Goal: Transaction & Acquisition: Purchase product/service

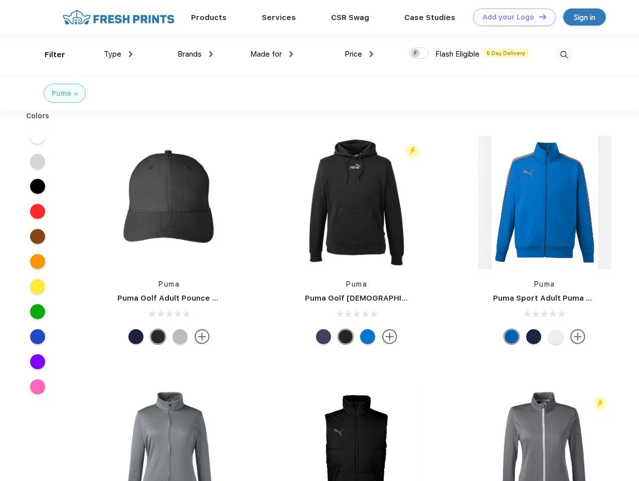
click at [510, 17] on link "Add your Logo Design Tool" at bounding box center [514, 18] width 83 height 18
click at [0, 0] on div "Design Tool" at bounding box center [0, 0] width 0 height 0
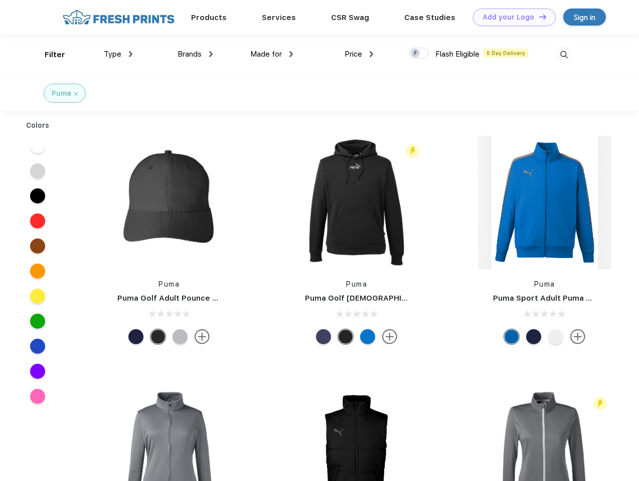
click at [538, 17] on link "Add your Logo Design Tool" at bounding box center [514, 18] width 83 height 18
click at [48, 55] on div "Filter" at bounding box center [55, 55] width 21 height 12
click at [118, 54] on span "Type" at bounding box center [113, 54] width 18 height 9
click at [195, 54] on span "Brands" at bounding box center [190, 54] width 24 height 9
click at [272, 54] on span "Made for" at bounding box center [266, 54] width 32 height 9
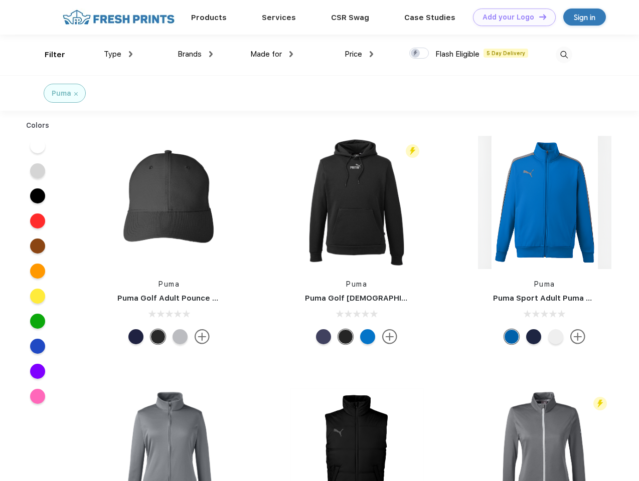
click at [359, 54] on span "Price" at bounding box center [354, 54] width 18 height 9
click at [419, 54] on div at bounding box center [419, 53] width 20 height 11
click at [416, 54] on input "checkbox" at bounding box center [412, 50] width 7 height 7
click at [564, 55] on img at bounding box center [564, 55] width 17 height 17
